Goal: Information Seeking & Learning: Find specific page/section

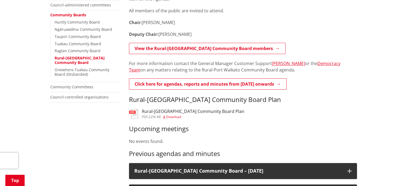
scroll to position [161, 0]
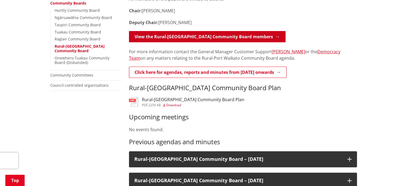
click at [222, 37] on link "View the Rural-[GEOGRAPHIC_DATA] Community Board members" at bounding box center [207, 36] width 157 height 11
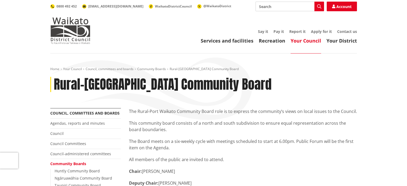
scroll to position [161, 0]
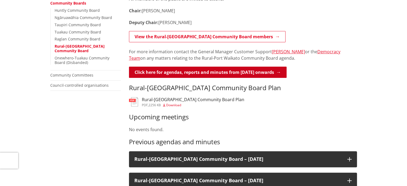
click at [183, 71] on link "Click here for agendas, reports and minutes from [DATE] onwards" at bounding box center [208, 72] width 158 height 11
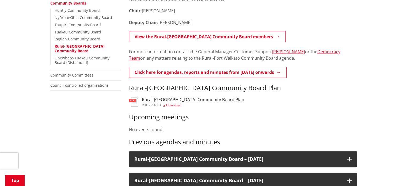
scroll to position [187, 0]
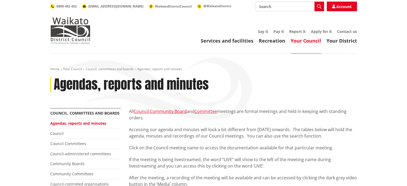
click at [265, 6] on input "Search" at bounding box center [290, 7] width 69 height 10
type input "Port"
click at [320, 7] on icon "button" at bounding box center [319, 6] width 4 height 4
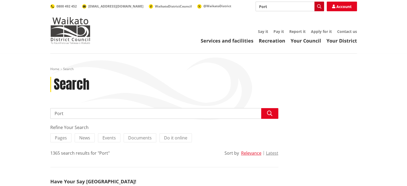
click at [316, 5] on button "Search" at bounding box center [320, 7] width 10 height 10
click at [318, 5] on icon "button" at bounding box center [319, 6] width 4 height 4
